Goal: Information Seeking & Learning: Check status

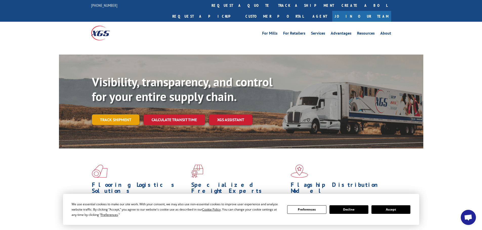
click at [112, 115] on link "Track shipment" at bounding box center [116, 120] width 48 height 11
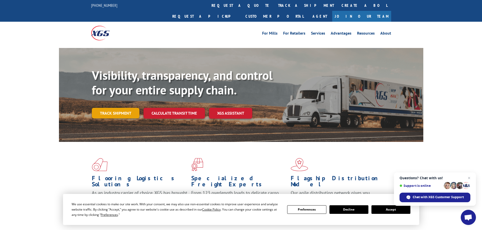
click at [115, 108] on link "Track shipment" at bounding box center [116, 113] width 48 height 11
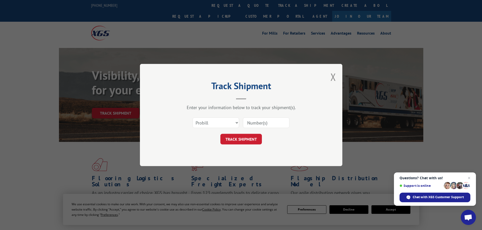
click at [273, 124] on input at bounding box center [266, 123] width 47 height 11
paste input "1013081126"
type input "1013081126"
click at [250, 139] on button "TRACK SHIPMENT" at bounding box center [240, 139] width 41 height 11
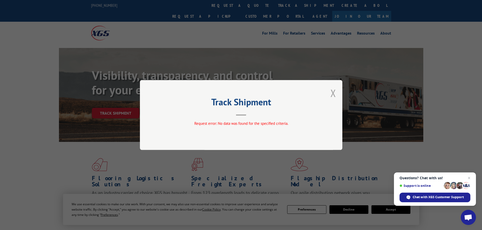
click at [333, 92] on button "Close modal" at bounding box center [333, 92] width 6 height 13
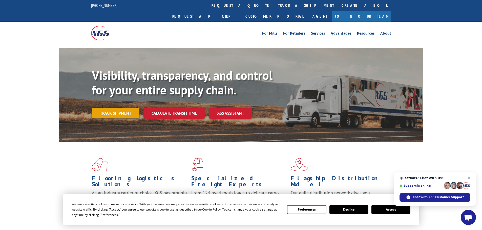
click at [120, 108] on link "Track shipment" at bounding box center [116, 113] width 48 height 11
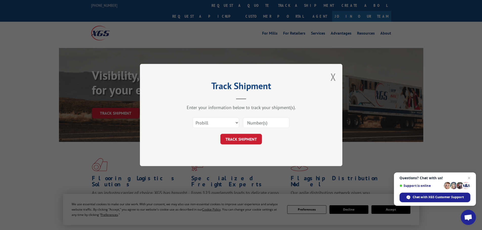
click at [266, 122] on input at bounding box center [266, 123] width 47 height 11
paste input "17229248"
type input "17229248"
click at [250, 140] on button "TRACK SHIPMENT" at bounding box center [240, 139] width 41 height 11
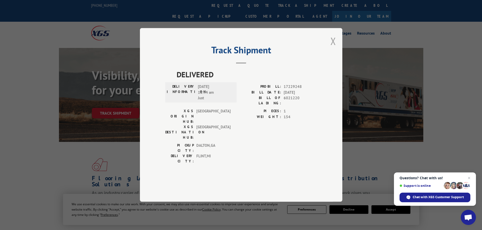
click at [333, 48] on button "Close modal" at bounding box center [333, 40] width 6 height 13
